Goal: Task Accomplishment & Management: Manage account settings

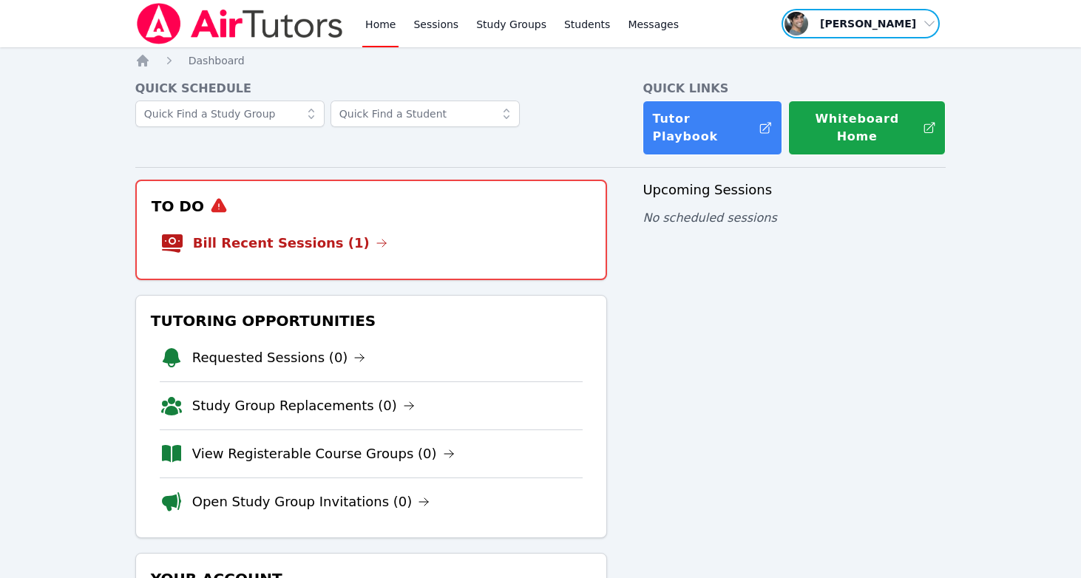
click at [896, 24] on span "button" at bounding box center [860, 23] width 161 height 33
click at [846, 89] on button "Logout" at bounding box center [866, 84] width 142 height 27
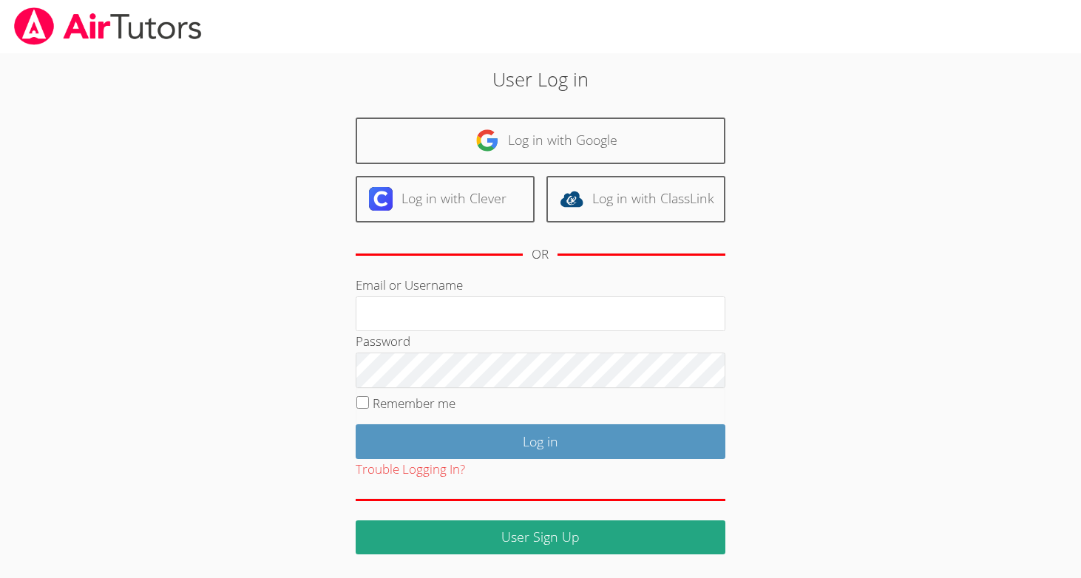
type input "[PERSON_NAME][EMAIL_ADDRESS][DOMAIN_NAME]"
click at [213, 287] on div "User Log in Log in with Google Log in with Clever Log in with ClassLink OR Emai…" at bounding box center [540, 303] width 811 height 501
click at [407, 420] on fieldset "Remember me" at bounding box center [540, 406] width 370 height 37
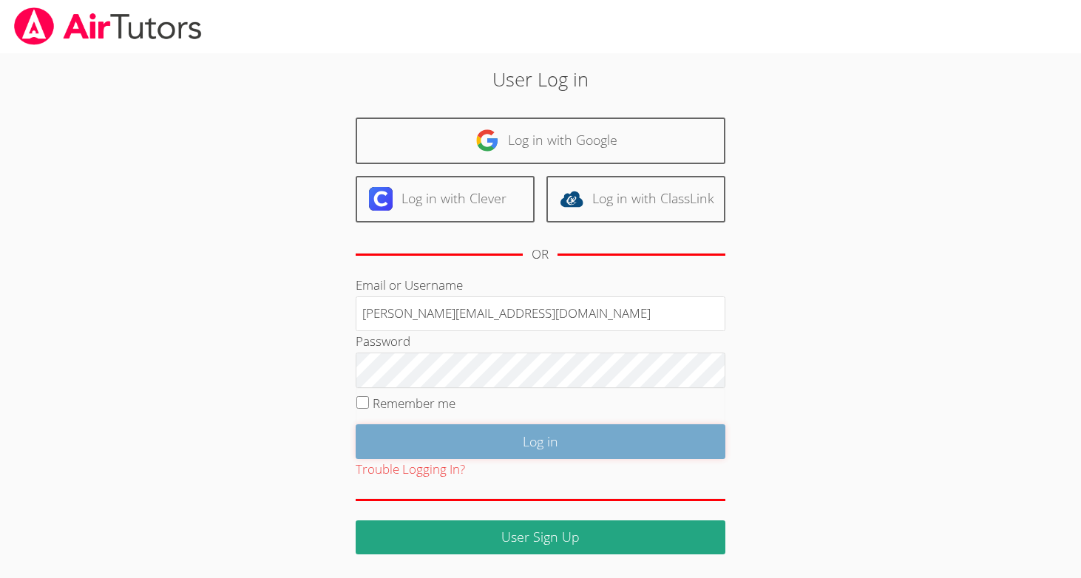
click at [402, 442] on input "Log in" at bounding box center [540, 441] width 370 height 35
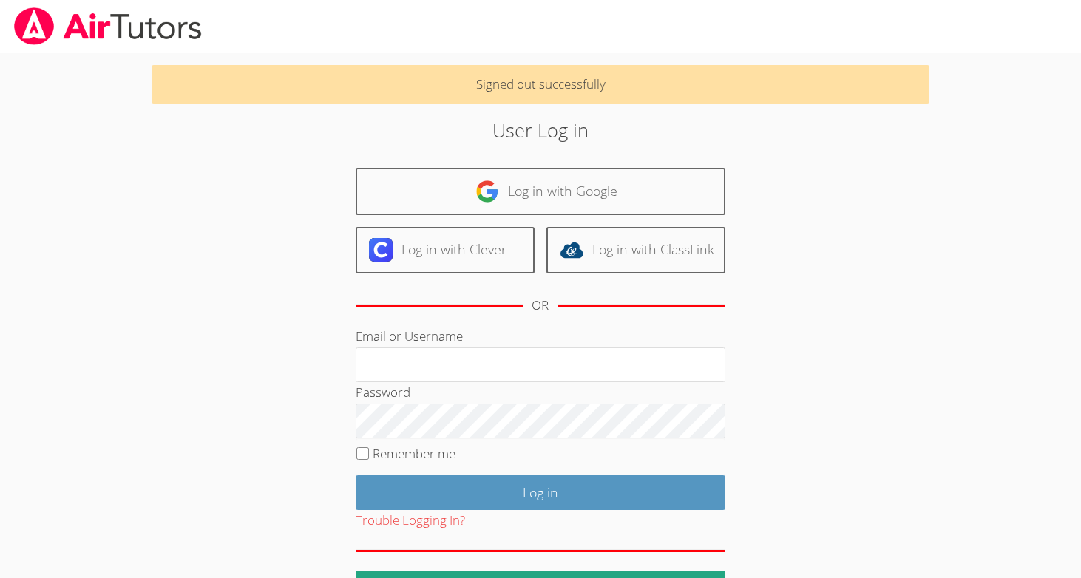
type input "[PERSON_NAME][EMAIL_ADDRESS][DOMAIN_NAME]"
click at [257, 256] on div "User Log in Log in with Google Log in with Clever Log in with ClassLink OR Emai…" at bounding box center [539, 360] width 583 height 489
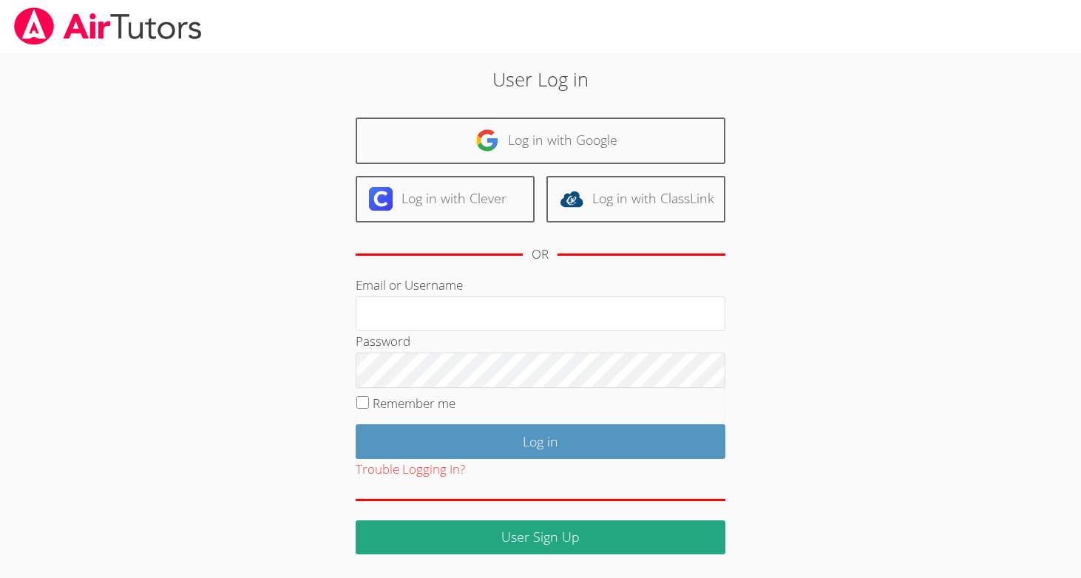
type input "hasanali@airtutors.org"
click at [239, 207] on div "User Log in Log in with Google Log in with Clever Log in with ClassLink OR Emai…" at bounding box center [540, 303] width 811 height 501
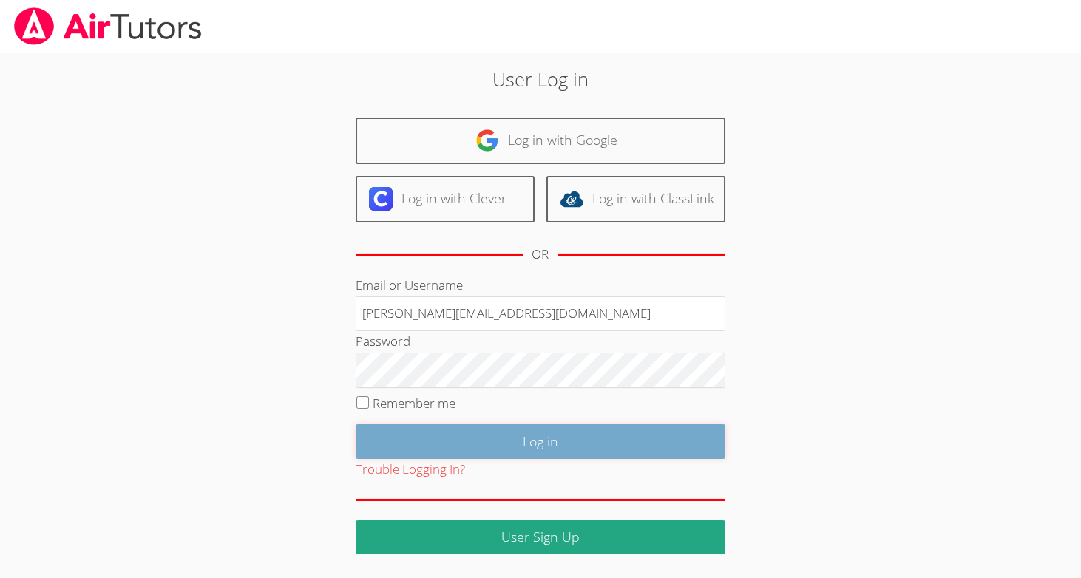
click at [514, 450] on input "Log in" at bounding box center [540, 441] width 370 height 35
